Goal: Task Accomplishment & Management: Manage account settings

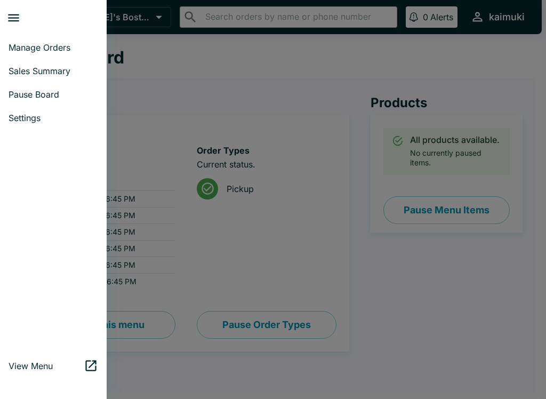
click at [17, 17] on icon "close drawer" at bounding box center [13, 18] width 14 height 14
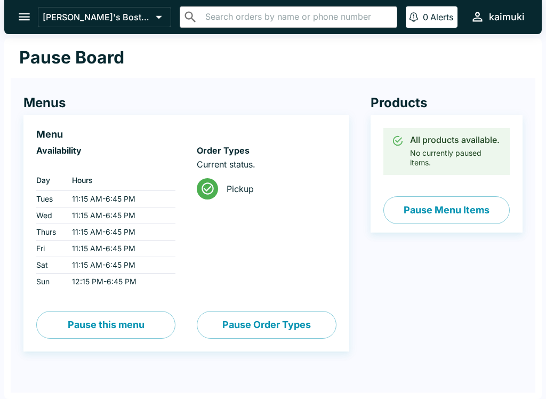
click at [213, 86] on div "Menus Menu Availability ‏ Day Hours Tues 11:15 AM - 6:45 PM Wed 11:15 AM - 6:45…" at bounding box center [175, 223] width 347 height 299
click at [427, 285] on div "Products All products available. No currently paused items. Pause Menu Items" at bounding box center [435, 223] width 173 height 299
click at [21, 29] on button "open drawer" at bounding box center [24, 16] width 27 height 27
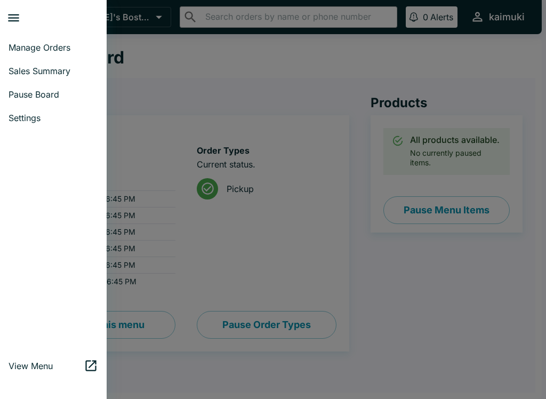
click at [21, 43] on span "Manage Orders" at bounding box center [54, 47] width 90 height 11
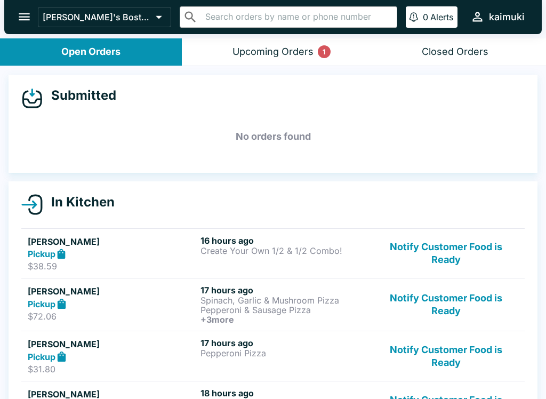
click at [466, 243] on button "Notify Customer Food is Ready" at bounding box center [446, 253] width 145 height 37
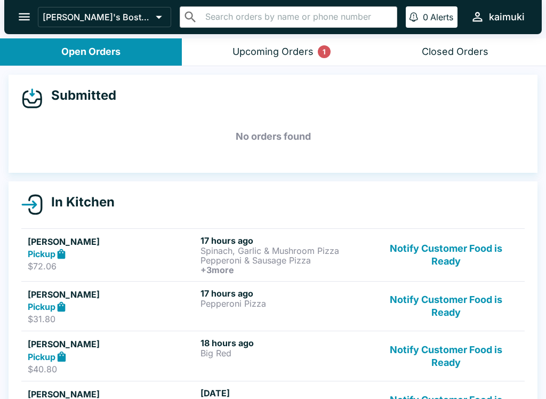
click at [490, 259] on button "Notify Customer Food is Ready" at bounding box center [446, 254] width 145 height 39
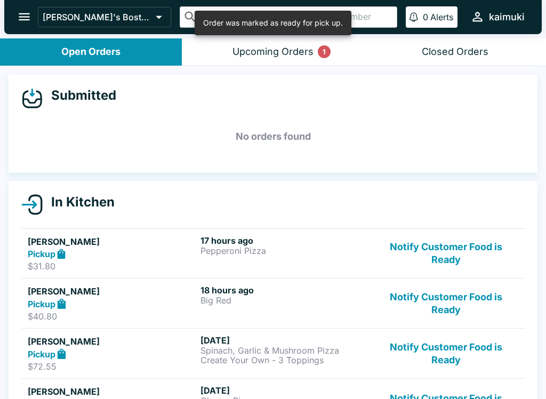
click at [494, 265] on button "Notify Customer Food is Ready" at bounding box center [446, 253] width 145 height 37
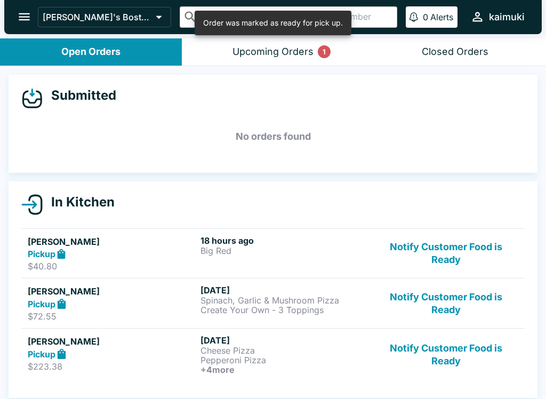
click at [482, 256] on button "Notify Customer Food is Ready" at bounding box center [446, 253] width 145 height 37
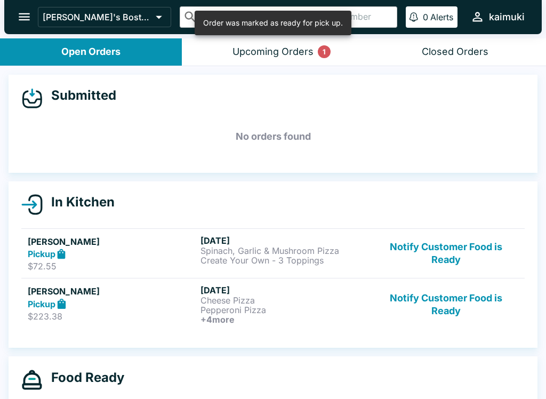
click at [485, 252] on button "Notify Customer Food is Ready" at bounding box center [446, 253] width 145 height 37
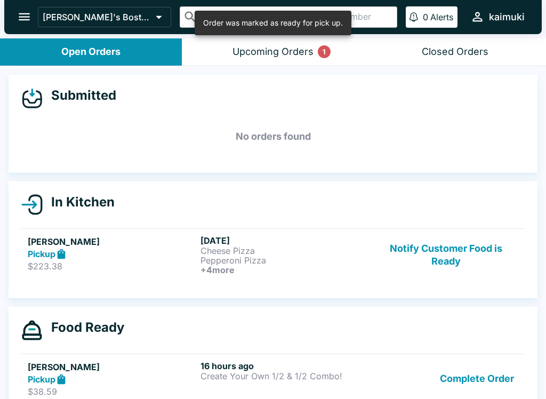
click at [485, 253] on button "Notify Customer Food is Ready" at bounding box center [446, 254] width 145 height 39
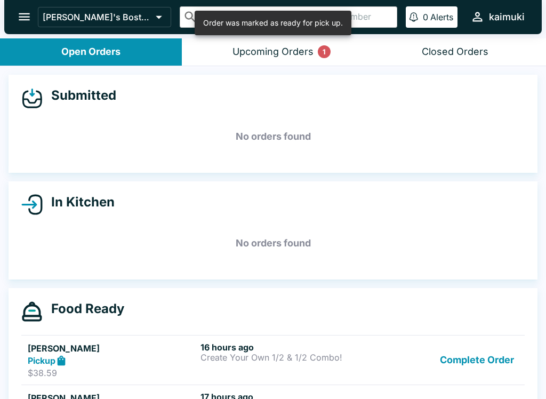
click at [502, 371] on button "Complete Order" at bounding box center [477, 360] width 83 height 37
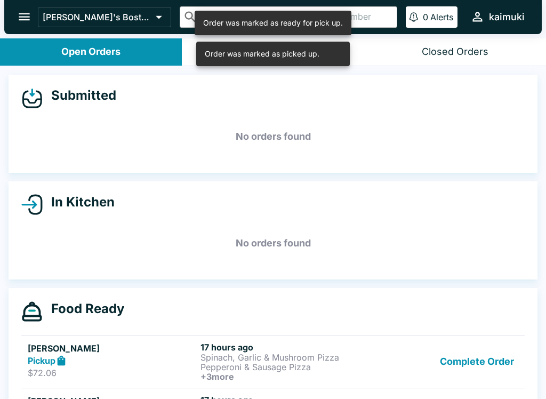
click at [506, 363] on button "Complete Order" at bounding box center [477, 361] width 83 height 39
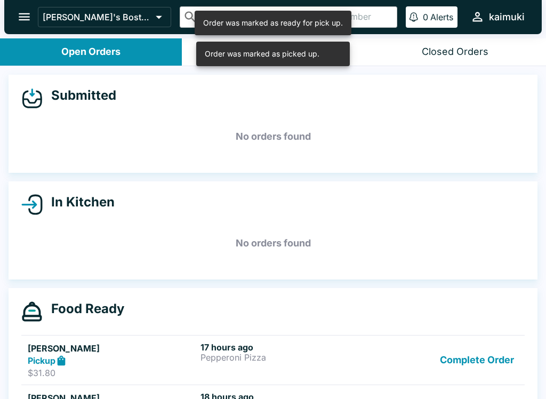
click at [506, 362] on button "Complete Order" at bounding box center [477, 360] width 83 height 37
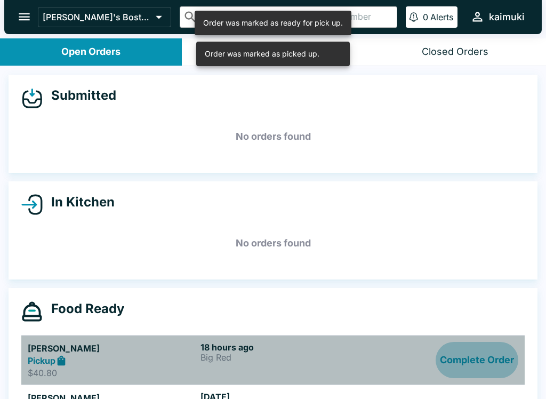
click at [505, 368] on button "Complete Order" at bounding box center [477, 360] width 83 height 37
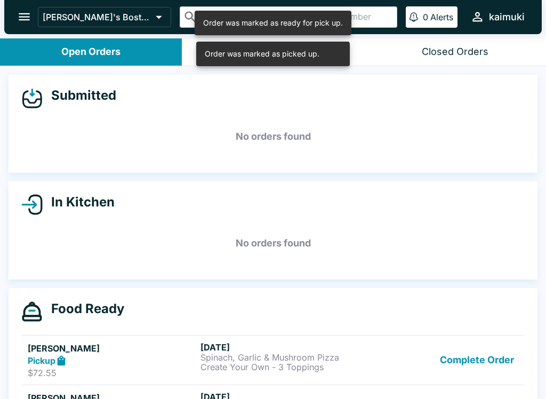
click at [500, 364] on button "Complete Order" at bounding box center [477, 360] width 83 height 37
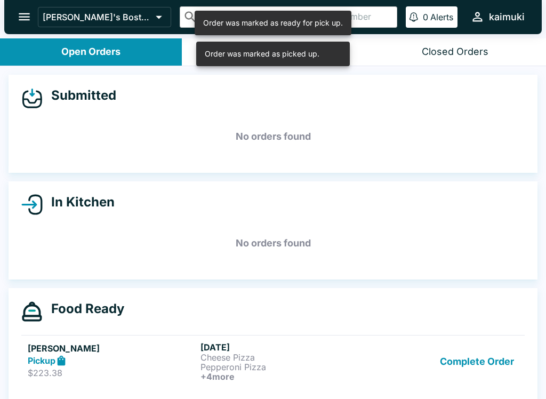
click at [507, 368] on button "Complete Order" at bounding box center [477, 361] width 83 height 39
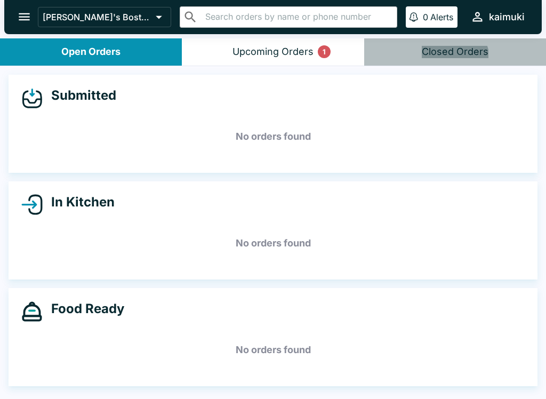
click at [438, 63] on button "Closed Orders" at bounding box center [455, 51] width 182 height 27
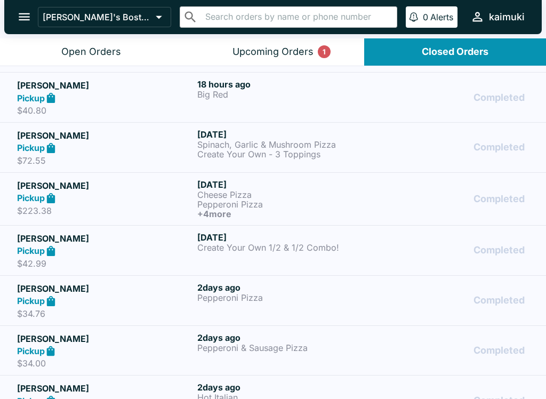
scroll to position [143, 0]
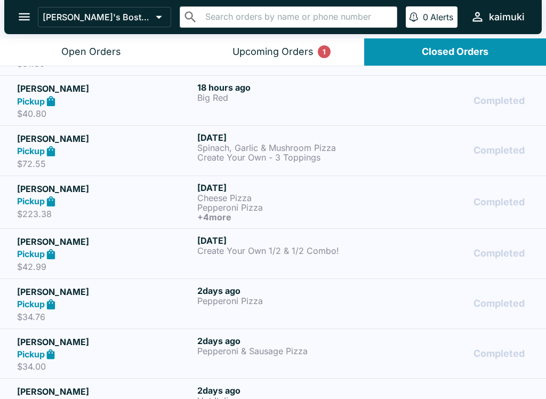
click at [324, 249] on p "Create Your Own 1/2 & 1/2 Combo!" at bounding box center [285, 251] width 176 height 10
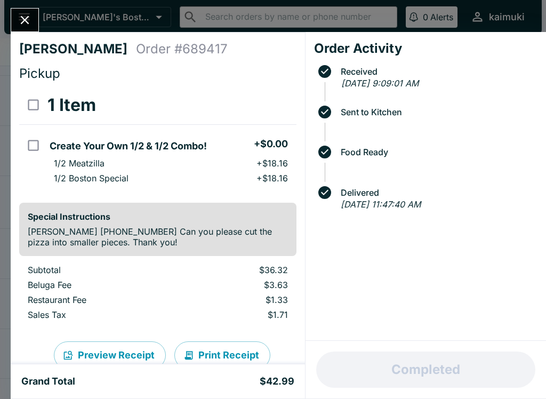
click at [33, 15] on button "Close" at bounding box center [24, 20] width 27 height 23
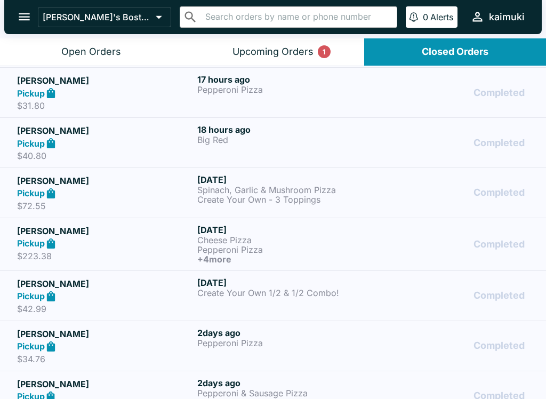
scroll to position [99, 0]
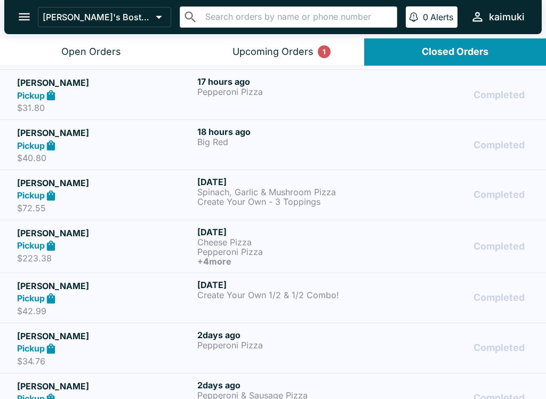
click at [244, 250] on p "Pepperoni Pizza" at bounding box center [285, 252] width 176 height 10
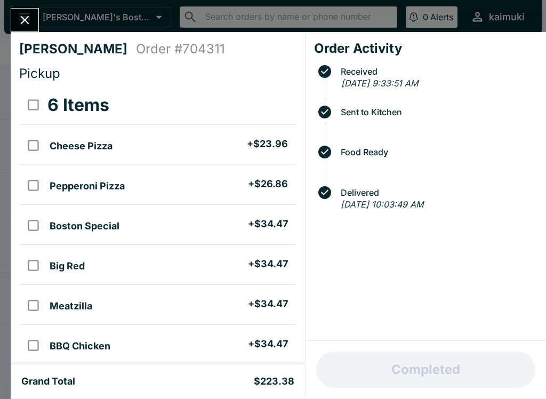
scroll to position [-1, 0]
click at [25, 14] on icon "Close" at bounding box center [25, 20] width 14 height 14
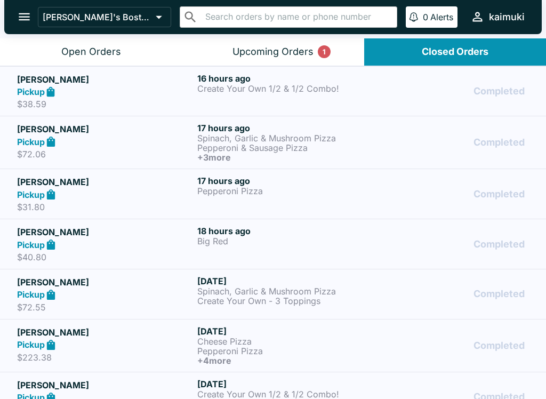
click at [299, 140] on p "Spinach, Garlic & Mushroom Pizza" at bounding box center [285, 138] width 176 height 10
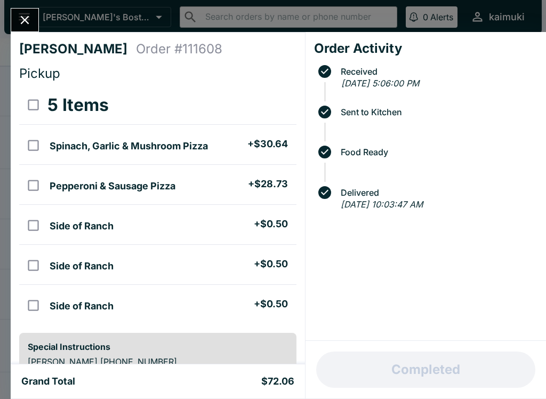
click at [27, 28] on button "Close" at bounding box center [24, 20] width 27 height 23
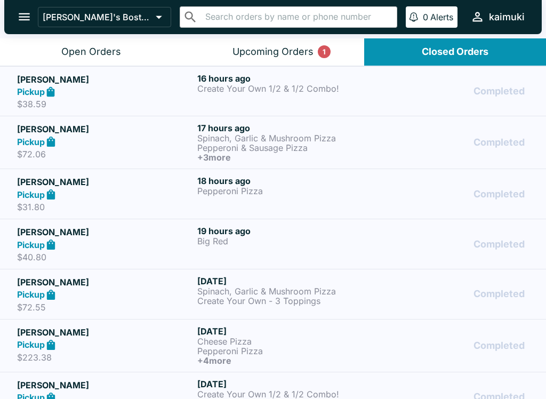
scroll to position [3, 0]
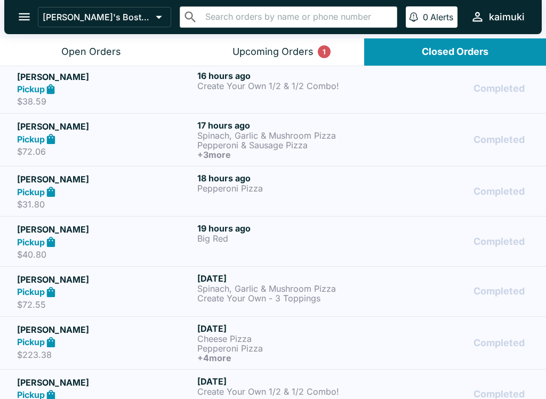
click at [312, 63] on button "Upcoming Orders 1" at bounding box center [273, 51] width 182 height 27
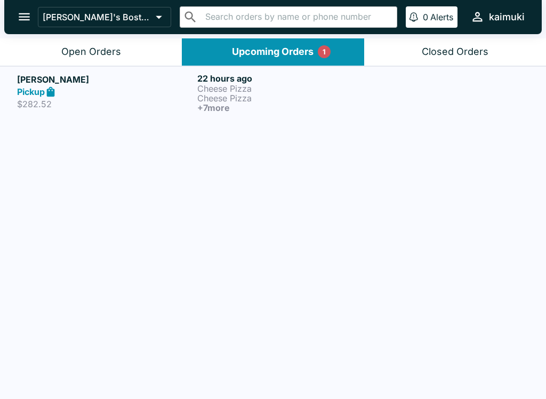
click at [239, 101] on p "Cheese Pizza" at bounding box center [285, 98] width 176 height 10
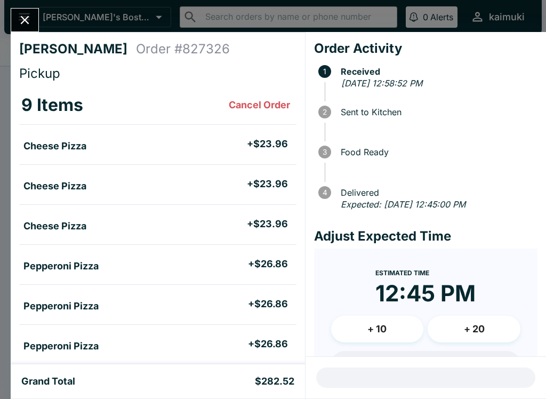
click at [37, 22] on button "Close" at bounding box center [24, 20] width 27 height 23
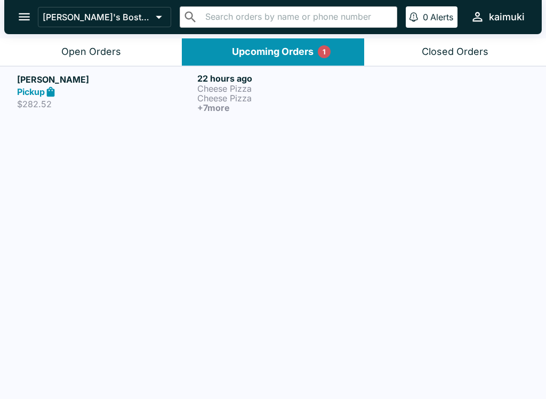
click at [142, 53] on button "Open Orders" at bounding box center [91, 51] width 182 height 27
